Goal: Task Accomplishment & Management: Complete application form

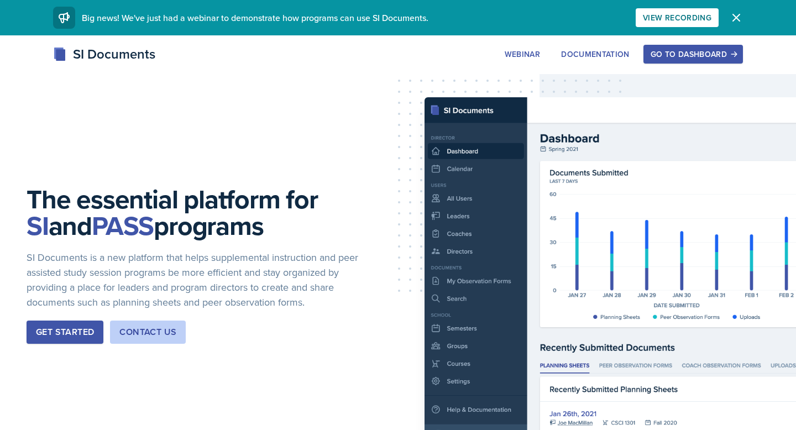
click at [670, 39] on div "The essential platform for SI and PASS programs SI Documents is a new platform …" at bounding box center [398, 273] width 796 height 477
click at [686, 56] on div "Go to Dashboard" at bounding box center [693, 54] width 85 height 9
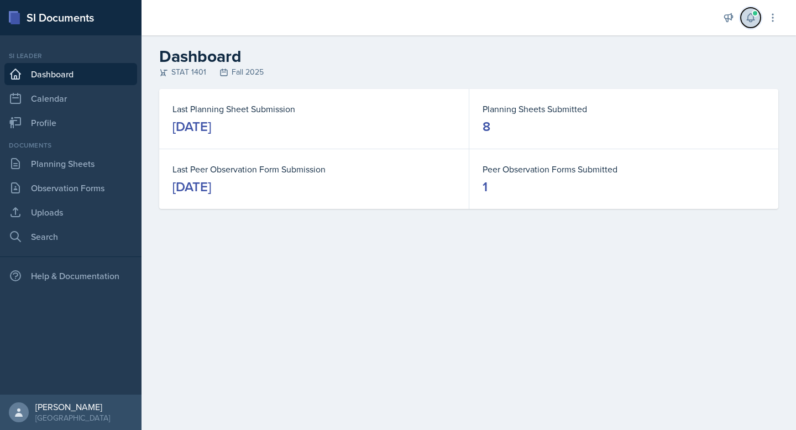
click at [748, 18] on icon at bounding box center [750, 17] width 11 height 11
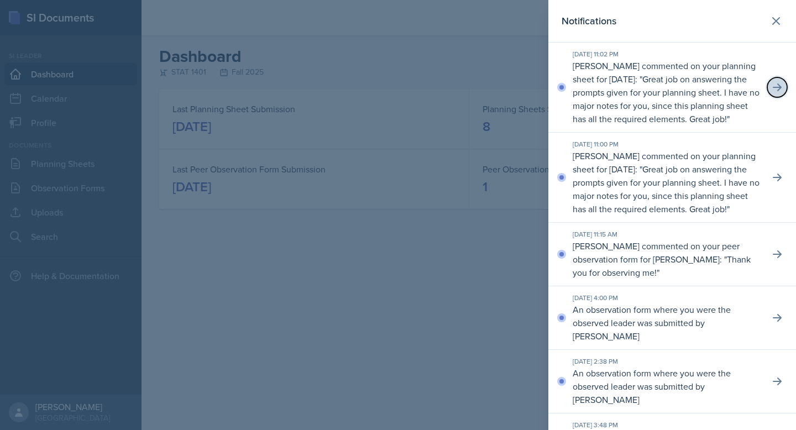
click at [774, 91] on icon at bounding box center [777, 87] width 11 height 11
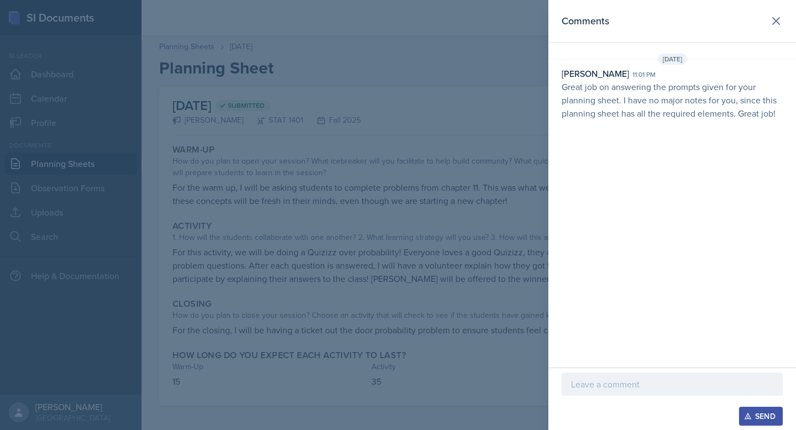
click at [599, 383] on p at bounding box center [672, 384] width 202 height 13
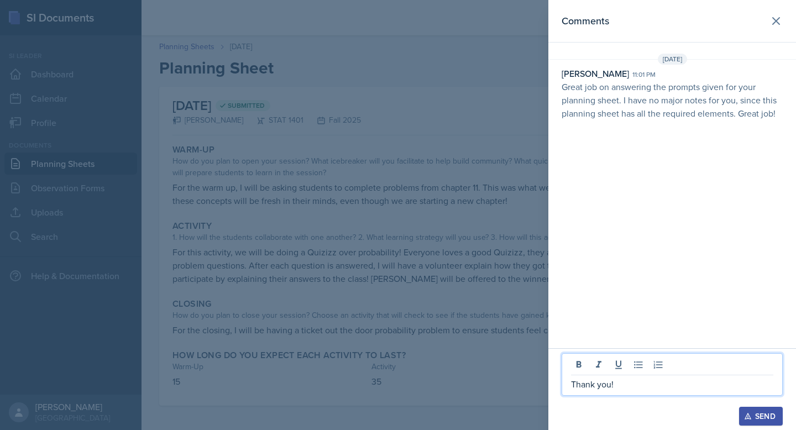
click at [760, 430] on div "Thank you! Send" at bounding box center [673, 389] width 248 height 82
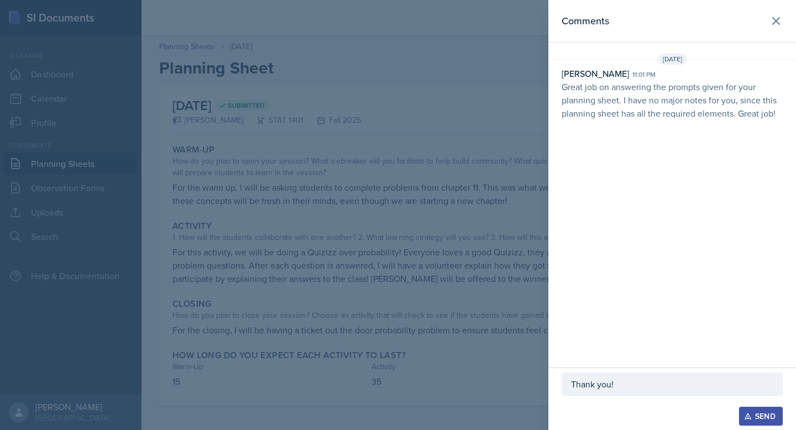
click at [757, 416] on div "Send" at bounding box center [761, 416] width 29 height 9
click at [781, 15] on icon at bounding box center [776, 20] width 13 height 13
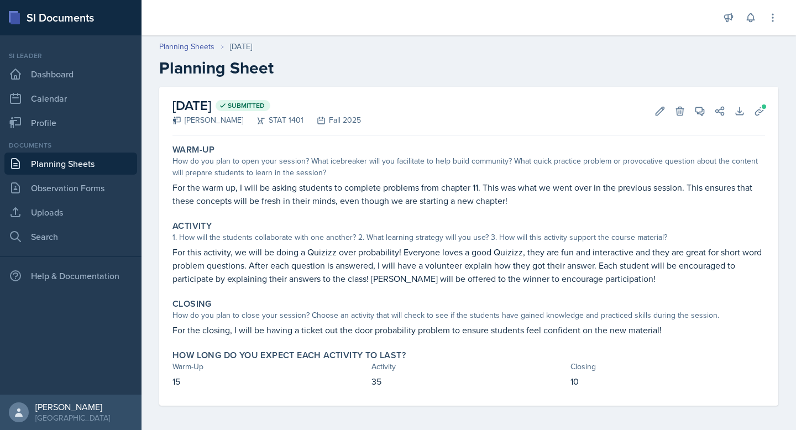
click at [67, 169] on link "Planning Sheets" at bounding box center [70, 164] width 133 height 22
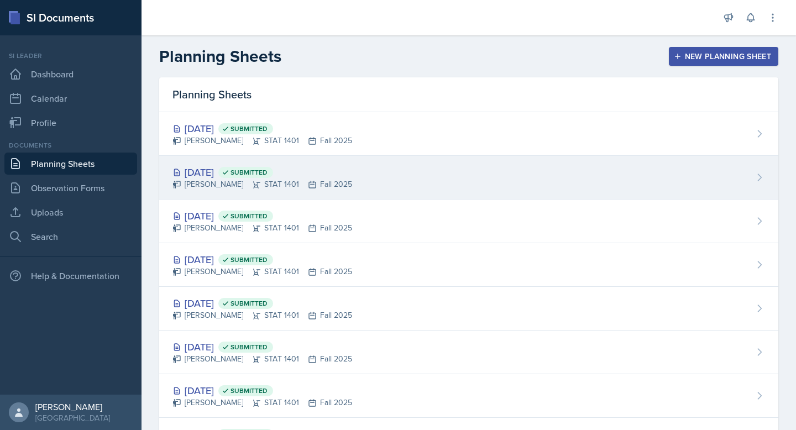
click at [268, 171] on span "Submitted" at bounding box center [249, 172] width 37 height 9
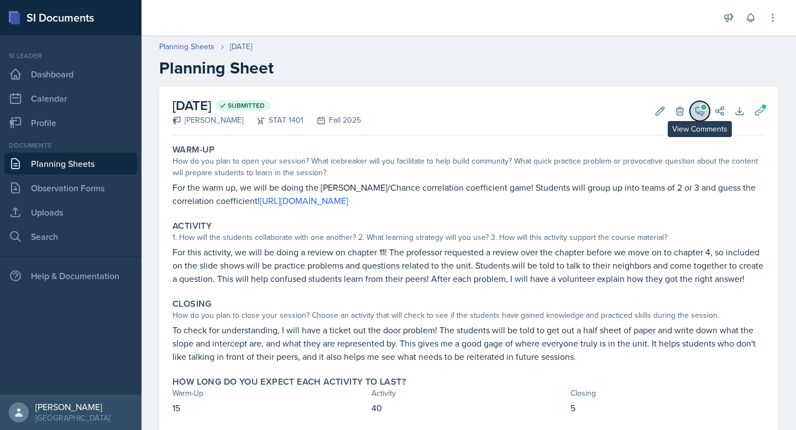
click at [702, 107] on span at bounding box center [704, 108] width 6 height 6
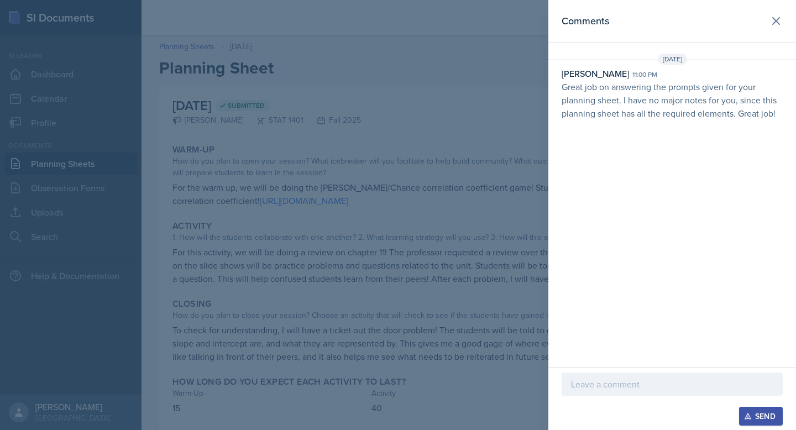
click at [653, 390] on p at bounding box center [672, 384] width 202 height 13
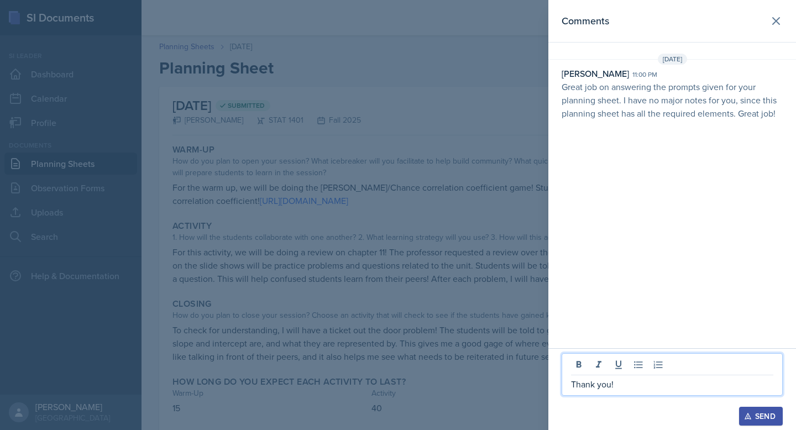
click at [749, 410] on button "Send" at bounding box center [761, 416] width 44 height 19
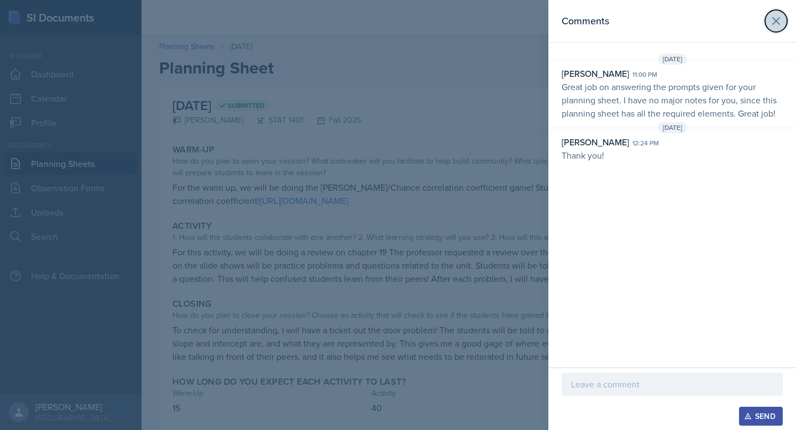
click at [775, 15] on icon at bounding box center [776, 20] width 13 height 13
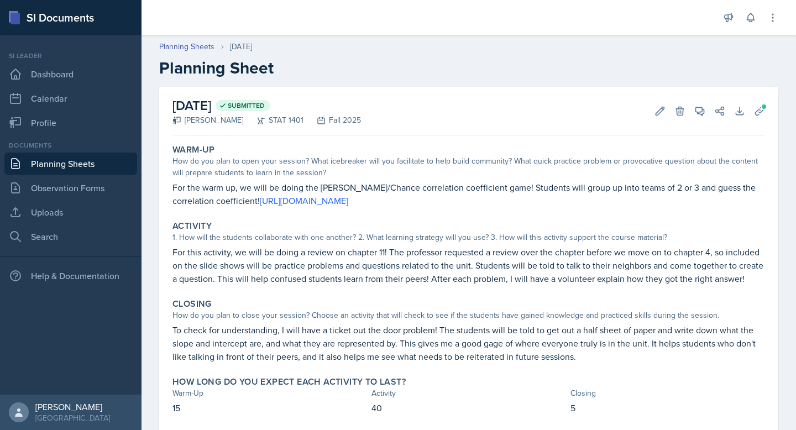
click at [64, 160] on link "Planning Sheets" at bounding box center [70, 164] width 133 height 22
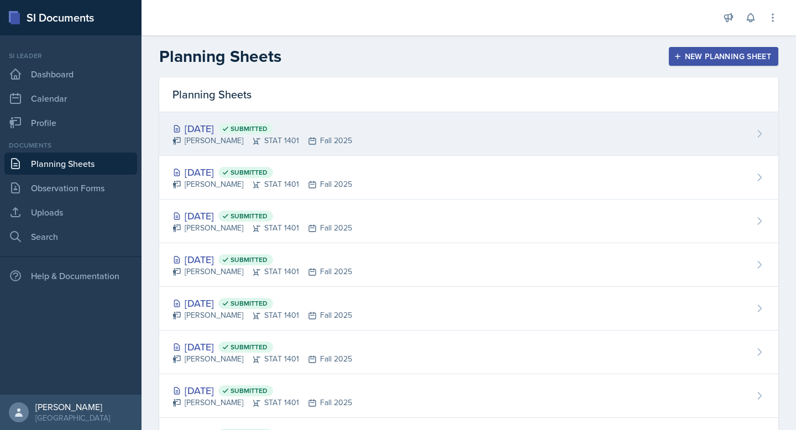
click at [212, 129] on div "[DATE] Submitted" at bounding box center [263, 128] width 180 height 15
